Goal: Information Seeking & Learning: Learn about a topic

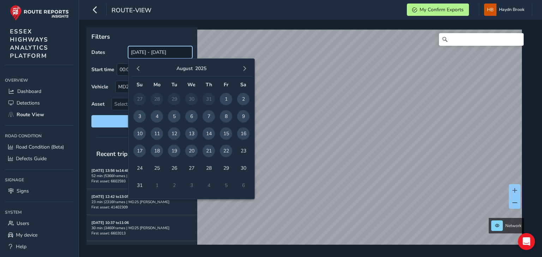
click at [159, 55] on input "[DATE] - [DATE]" at bounding box center [160, 52] width 64 height 12
click at [207, 154] on span "21" at bounding box center [208, 151] width 12 height 12
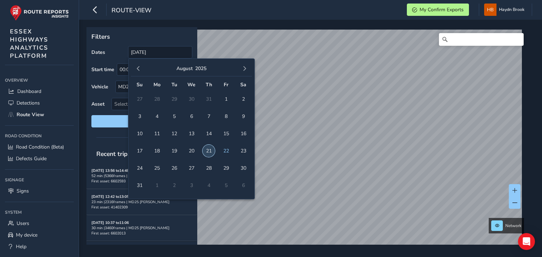
click at [207, 154] on span "21" at bounding box center [208, 151] width 12 height 12
type input "[DATE] - [DATE]"
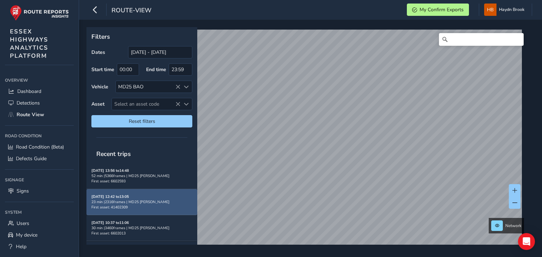
click at [147, 205] on div "[DATE] 12:42 to 13:05 23 min | 2316 frames | MD25 BAO First asset: 41402309" at bounding box center [141, 202] width 101 height 16
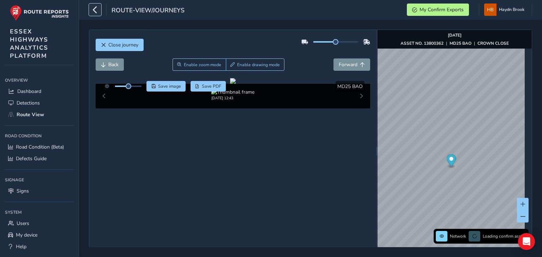
click at [95, 12] on icon "button" at bounding box center [94, 10] width 7 height 12
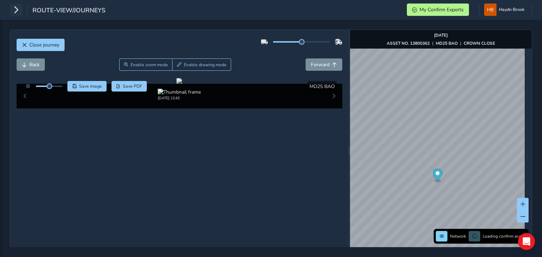
click at [95, 12] on span "route-view/journeys" at bounding box center [68, 11] width 73 height 10
click at [41, 47] on span "Close journey" at bounding box center [44, 45] width 30 height 7
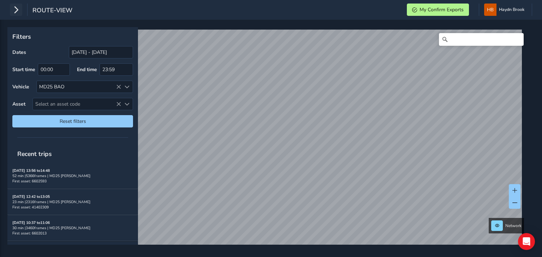
click at [11, 9] on button "button" at bounding box center [16, 10] width 12 height 12
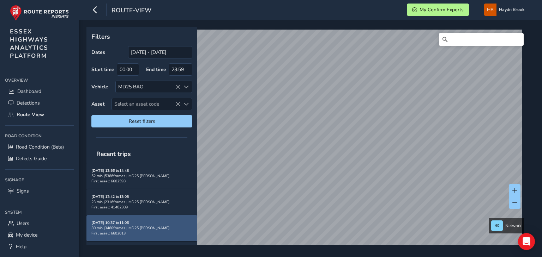
click at [141, 226] on div "30 min | 3460 frames | MD25 BAO" at bounding box center [141, 228] width 101 height 5
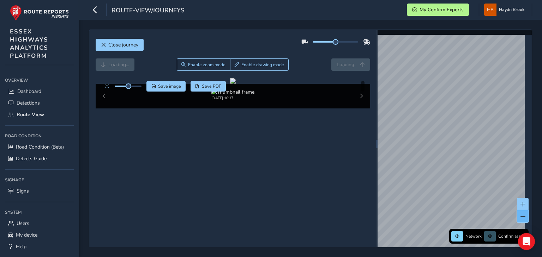
click at [521, 220] on button at bounding box center [523, 217] width 12 height 12
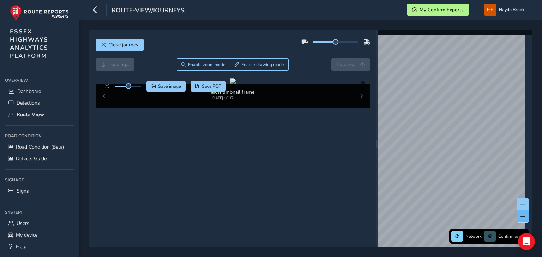
click at [521, 220] on button at bounding box center [523, 217] width 12 height 12
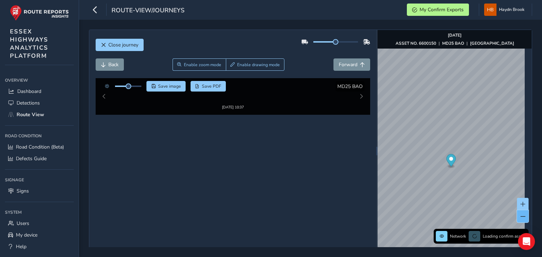
click at [521, 220] on button at bounding box center [523, 217] width 12 height 12
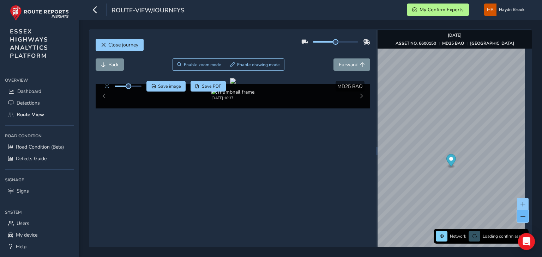
click at [521, 220] on button at bounding box center [523, 217] width 12 height 12
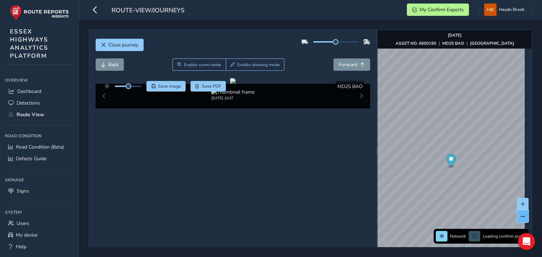
click at [521, 220] on button at bounding box center [523, 217] width 12 height 12
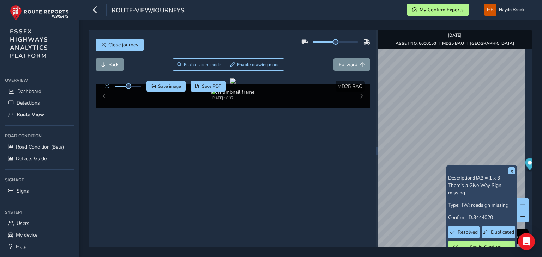
click at [523, 145] on div "x Description: RA3 = 1 x 3 There's a Give Way Sign missing Type: HW: roadsign m…" at bounding box center [454, 151] width 154 height 242
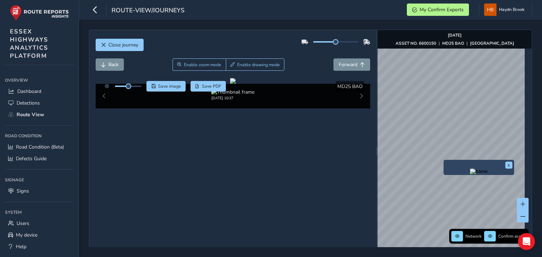
click at [470, 175] on img "Preview frame" at bounding box center [479, 172] width 18 height 6
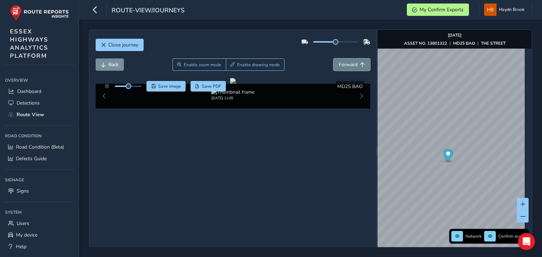
click at [339, 62] on span "Forward" at bounding box center [348, 64] width 19 height 7
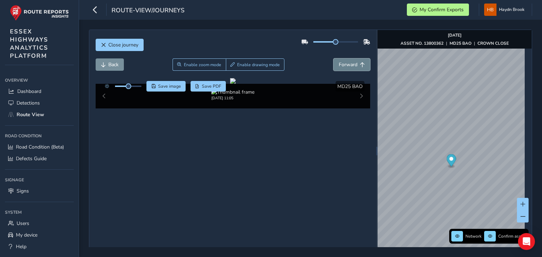
click at [339, 62] on span "Forward" at bounding box center [348, 64] width 19 height 7
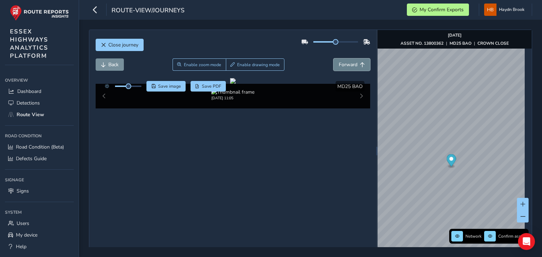
click at [339, 62] on span "Forward" at bounding box center [348, 64] width 19 height 7
click at [114, 67] on span "Back" at bounding box center [113, 64] width 10 height 7
click at [345, 68] on button "Forward" at bounding box center [351, 65] width 37 height 12
click at [114, 65] on span "Back" at bounding box center [113, 64] width 10 height 7
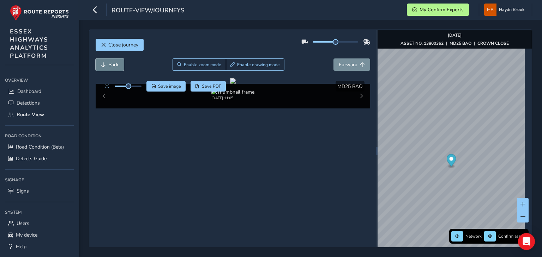
click at [114, 65] on span "Back" at bounding box center [113, 64] width 10 height 7
click at [177, 83] on button "Save image" at bounding box center [165, 86] width 39 height 11
click at [341, 61] on button "Forward" at bounding box center [351, 65] width 37 height 12
click at [173, 84] on span "Save image" at bounding box center [169, 87] width 23 height 6
click at [345, 68] on button "Forward" at bounding box center [351, 65] width 37 height 12
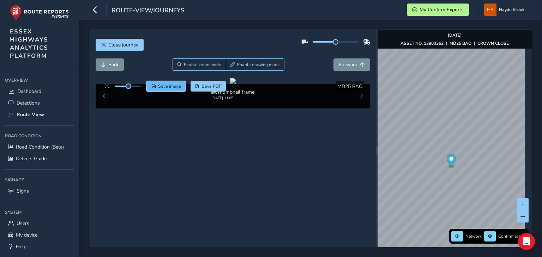
click at [172, 85] on span "Save image" at bounding box center [169, 87] width 23 height 6
click at [353, 58] on div "Close journey" at bounding box center [233, 47] width 274 height 23
drag, startPoint x: 353, startPoint y: 58, endPoint x: 353, endPoint y: 66, distance: 8.5
click at [353, 66] on div "Close journey Back Enable zoom mode Enable drawing mode Forward Click and Drag …" at bounding box center [232, 151] width 287 height 242
click at [353, 66] on span "Forward" at bounding box center [348, 64] width 19 height 7
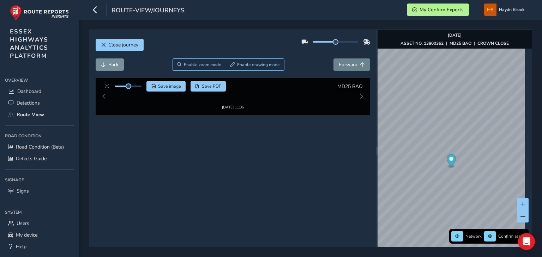
click at [353, 66] on span "Forward" at bounding box center [348, 64] width 19 height 7
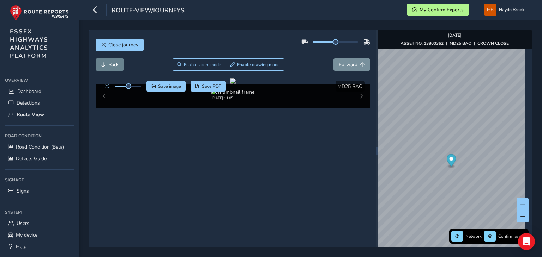
click at [109, 65] on span "Back" at bounding box center [113, 64] width 10 height 7
click at [172, 89] on span "Save image" at bounding box center [169, 87] width 23 height 6
click at [344, 63] on span "Forward" at bounding box center [348, 64] width 19 height 7
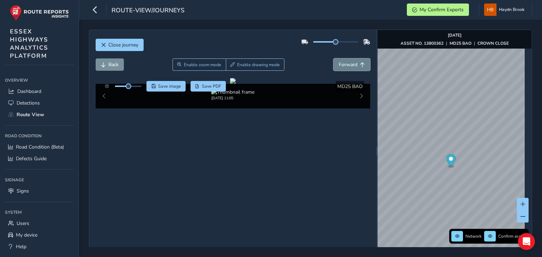
click at [344, 63] on span "Forward" at bounding box center [348, 64] width 19 height 7
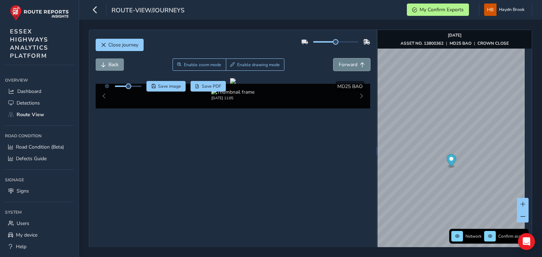
click at [344, 63] on span "Forward" at bounding box center [348, 64] width 19 height 7
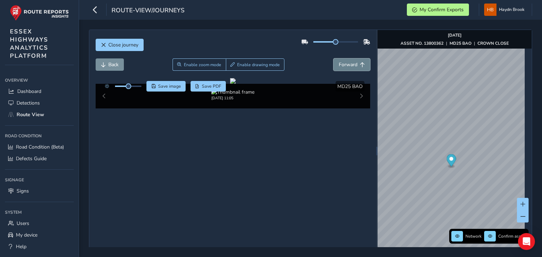
click at [344, 63] on span "Forward" at bounding box center [348, 64] width 19 height 7
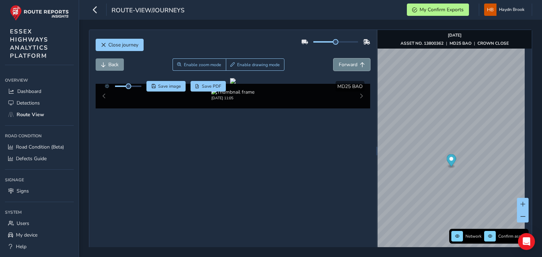
click at [344, 63] on span "Forward" at bounding box center [348, 64] width 19 height 7
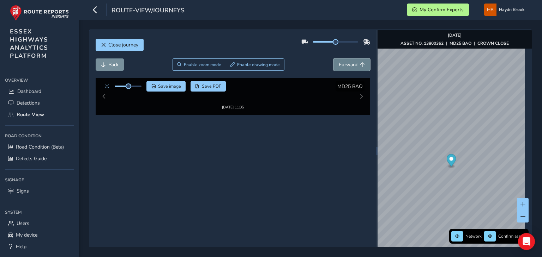
click at [344, 63] on span "Forward" at bounding box center [348, 64] width 19 height 7
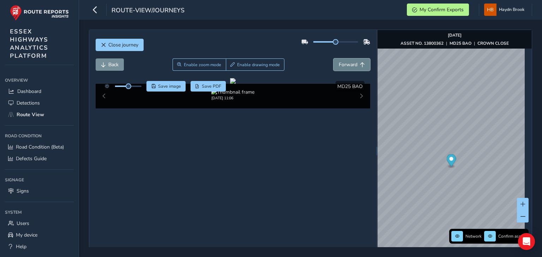
click at [344, 63] on span "Forward" at bounding box center [348, 64] width 19 height 7
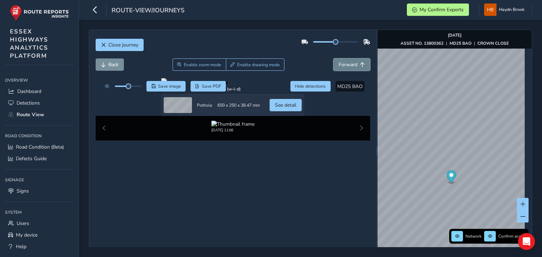
click at [344, 63] on span "Forward" at bounding box center [348, 64] width 19 height 7
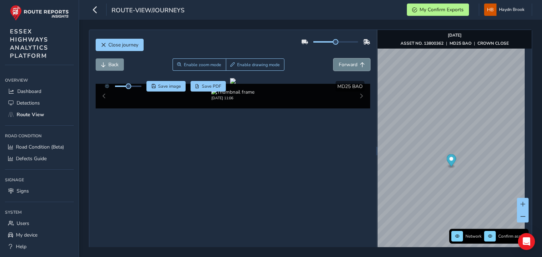
click at [344, 63] on span "Forward" at bounding box center [348, 64] width 19 height 7
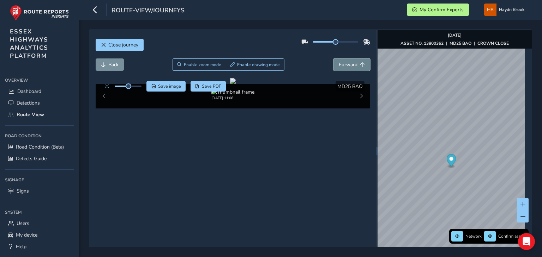
click at [344, 63] on span "Forward" at bounding box center [348, 64] width 19 height 7
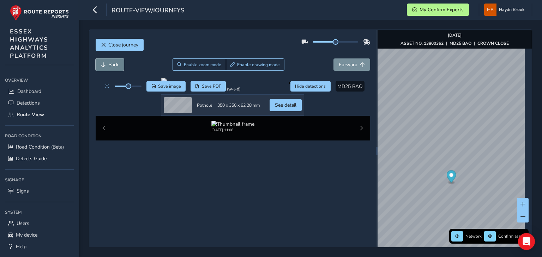
click at [116, 68] on button "Back" at bounding box center [110, 65] width 28 height 12
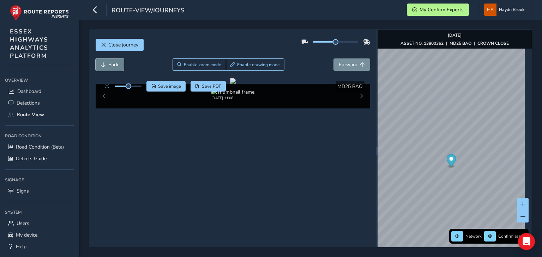
click at [114, 66] on span "Back" at bounding box center [113, 64] width 10 height 7
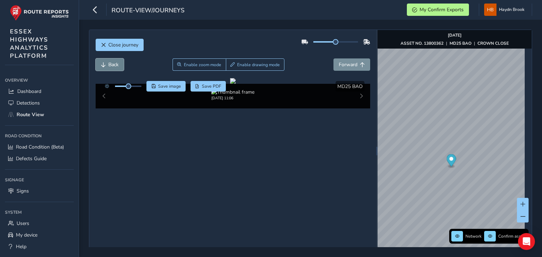
click at [114, 66] on span "Back" at bounding box center [113, 64] width 10 height 7
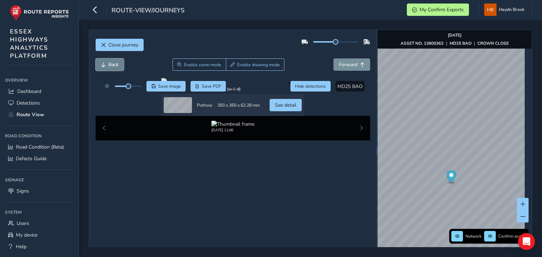
click at [114, 66] on span "Back" at bounding box center [113, 64] width 10 height 7
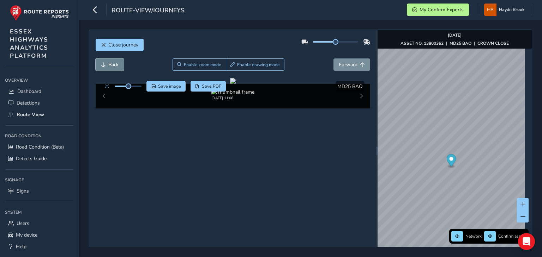
click at [114, 66] on span "Back" at bounding box center [113, 64] width 10 height 7
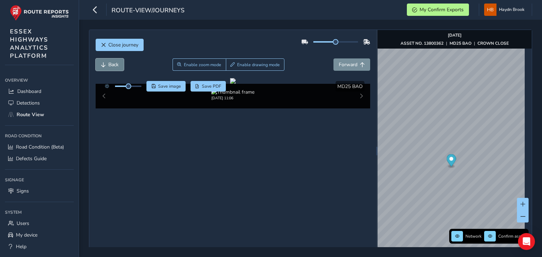
click at [114, 66] on span "Back" at bounding box center [113, 64] width 10 height 7
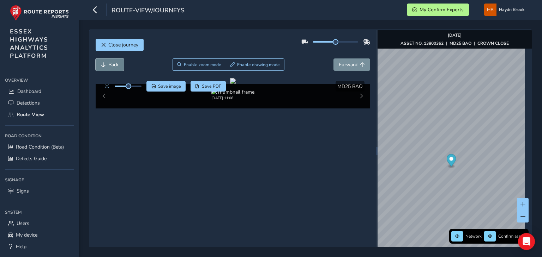
click at [114, 66] on span "Back" at bounding box center [113, 64] width 10 height 7
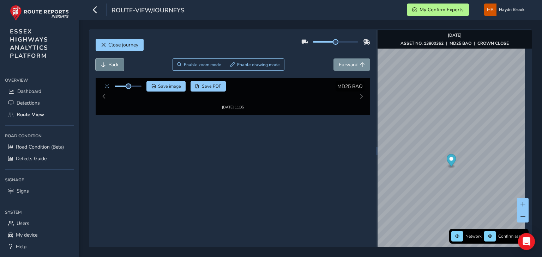
click at [114, 66] on span "Back" at bounding box center [113, 64] width 10 height 7
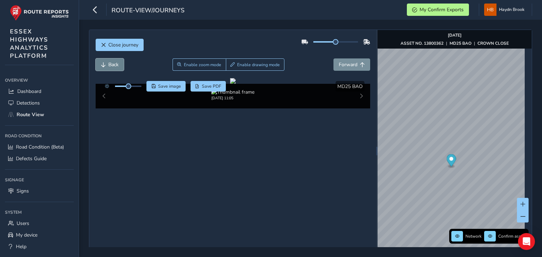
click at [114, 66] on span "Back" at bounding box center [113, 64] width 10 height 7
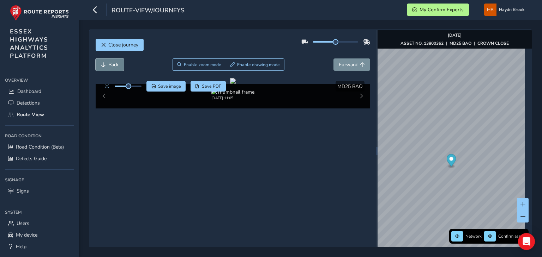
click at [114, 66] on span "Back" at bounding box center [113, 64] width 10 height 7
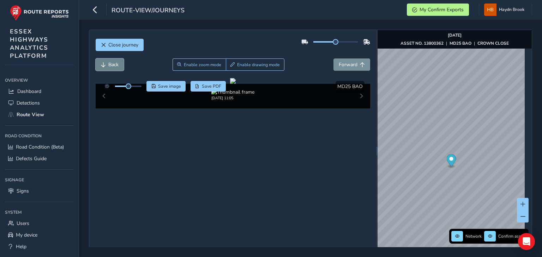
click at [114, 66] on span "Back" at bounding box center [113, 64] width 10 height 7
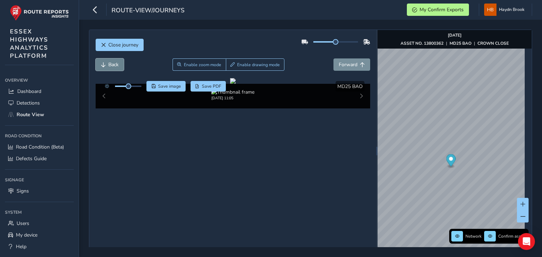
click at [114, 66] on span "Back" at bounding box center [113, 64] width 10 height 7
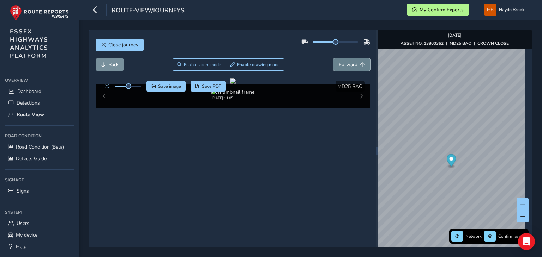
click at [345, 64] on span "Forward" at bounding box center [348, 64] width 19 height 7
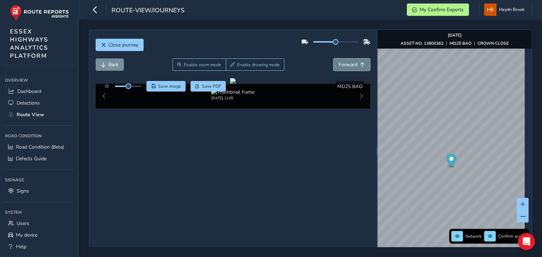
click at [345, 64] on span "Forward" at bounding box center [348, 64] width 19 height 7
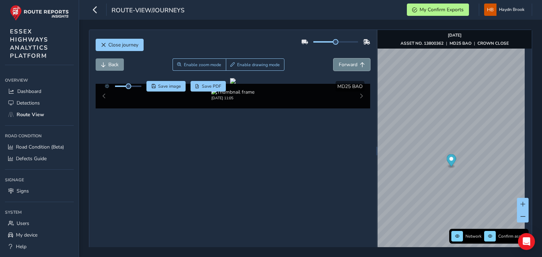
click at [345, 64] on span "Forward" at bounding box center [348, 64] width 19 height 7
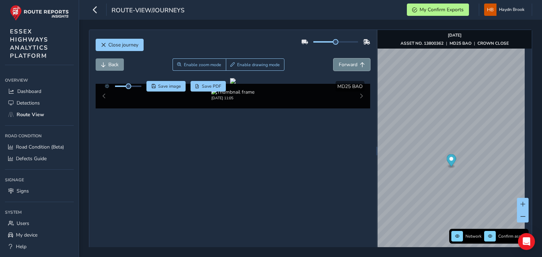
click at [345, 64] on span "Forward" at bounding box center [348, 64] width 19 height 7
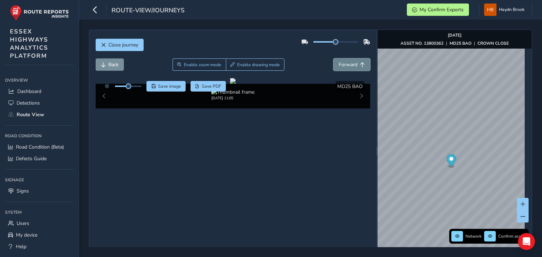
click at [345, 64] on span "Forward" at bounding box center [348, 64] width 19 height 7
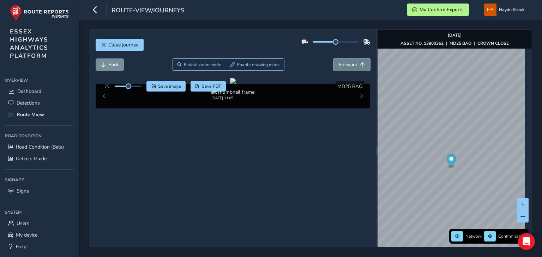
click at [345, 64] on span "Forward" at bounding box center [348, 64] width 19 height 7
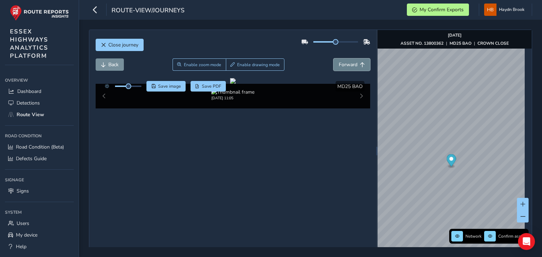
click at [345, 64] on span "Forward" at bounding box center [348, 64] width 19 height 7
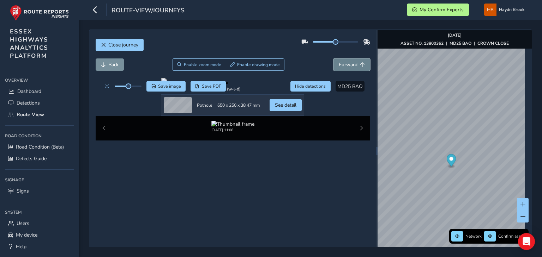
click at [345, 64] on span "Forward" at bounding box center [348, 64] width 19 height 7
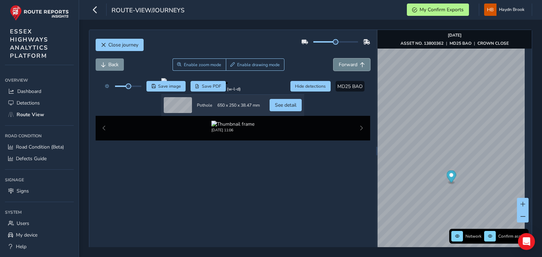
click at [345, 64] on span "Forward" at bounding box center [348, 64] width 19 height 7
click at [344, 69] on button "Forward" at bounding box center [351, 65] width 37 height 12
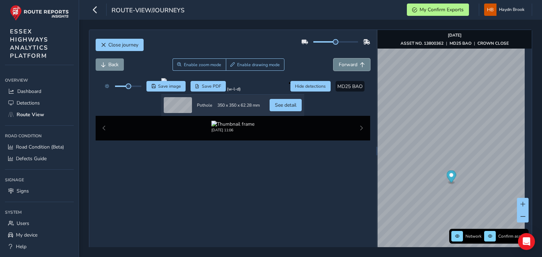
click at [344, 69] on button "Forward" at bounding box center [351, 65] width 37 height 12
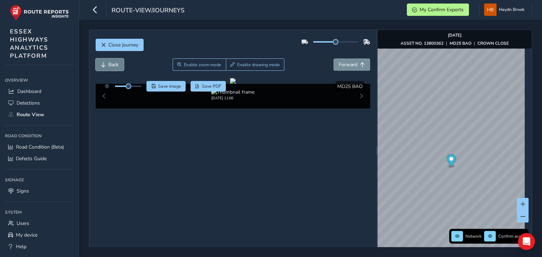
click at [115, 64] on span "Back" at bounding box center [113, 64] width 10 height 7
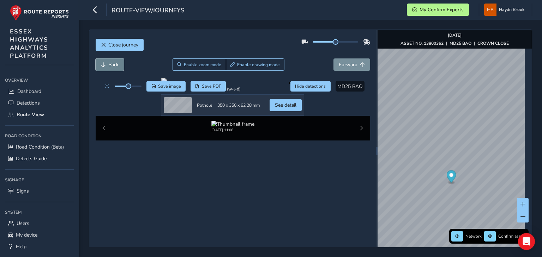
click at [115, 64] on span "Back" at bounding box center [113, 64] width 10 height 7
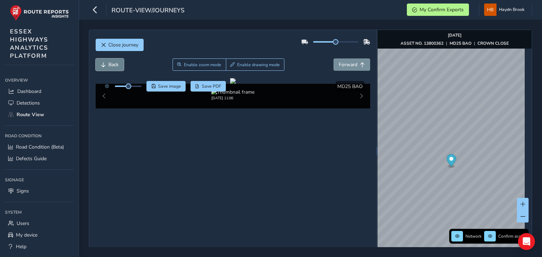
click at [115, 64] on span "Back" at bounding box center [113, 64] width 10 height 7
click at [168, 86] on span "Save image" at bounding box center [169, 87] width 23 height 6
click at [355, 64] on button "Forward" at bounding box center [351, 65] width 37 height 12
click at [350, 65] on span "Forward" at bounding box center [348, 64] width 19 height 7
